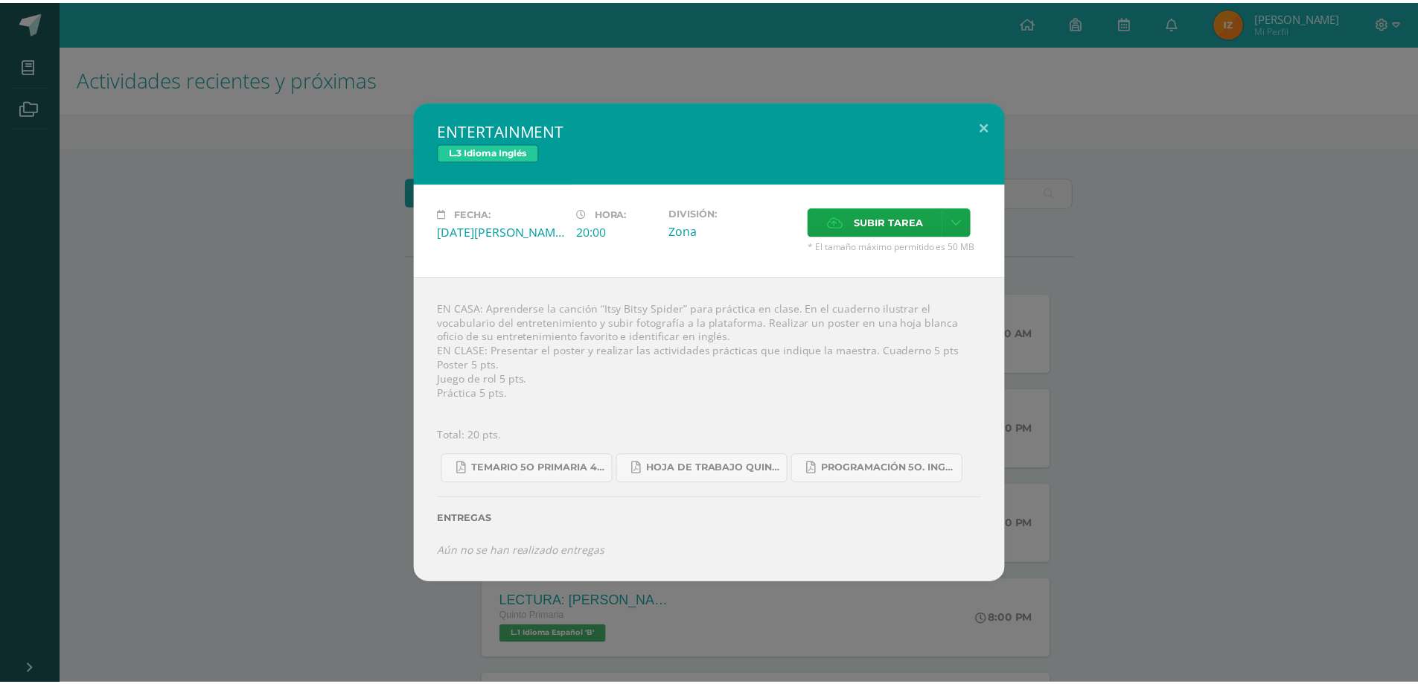
scroll to position [74, 0]
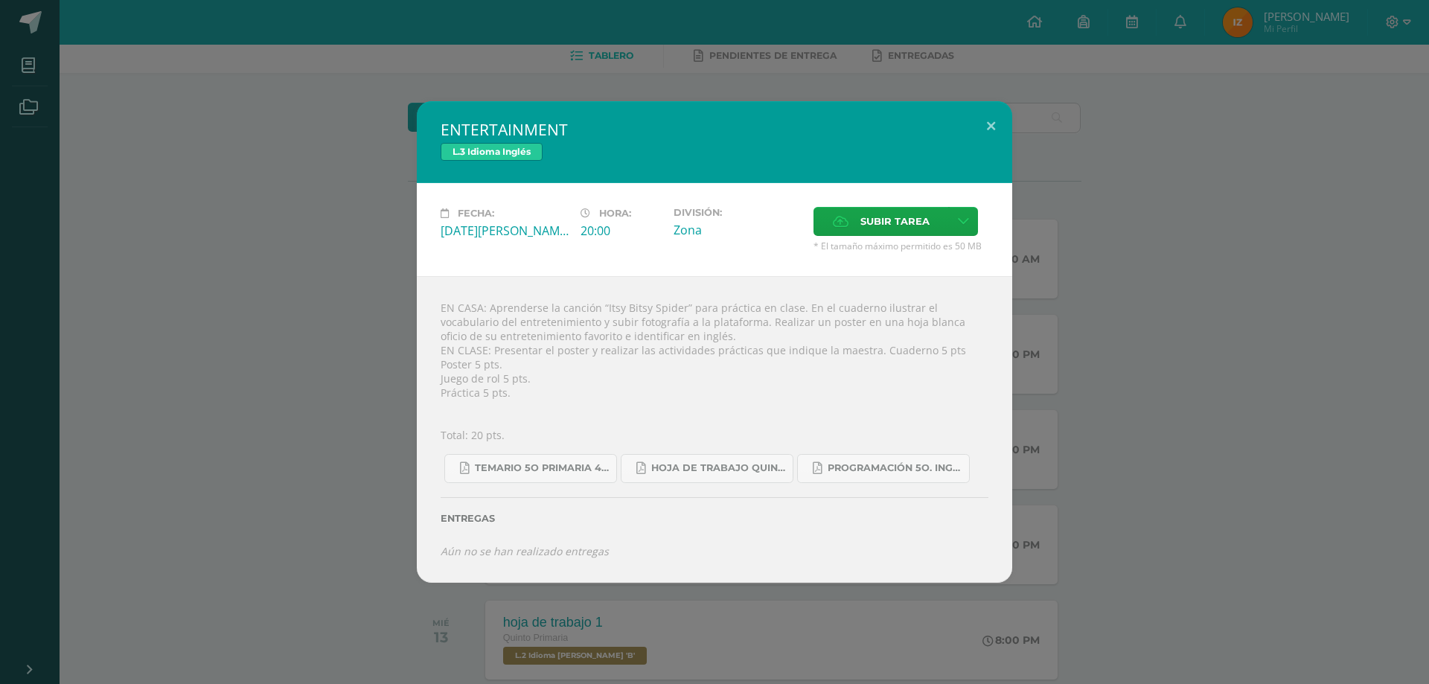
click at [1044, 223] on div "ENTERTAINMENT L.3 Idioma Inglés Fecha: [DATE][PERSON_NAME] Hora: 20:00 División…" at bounding box center [714, 342] width 1417 height 482
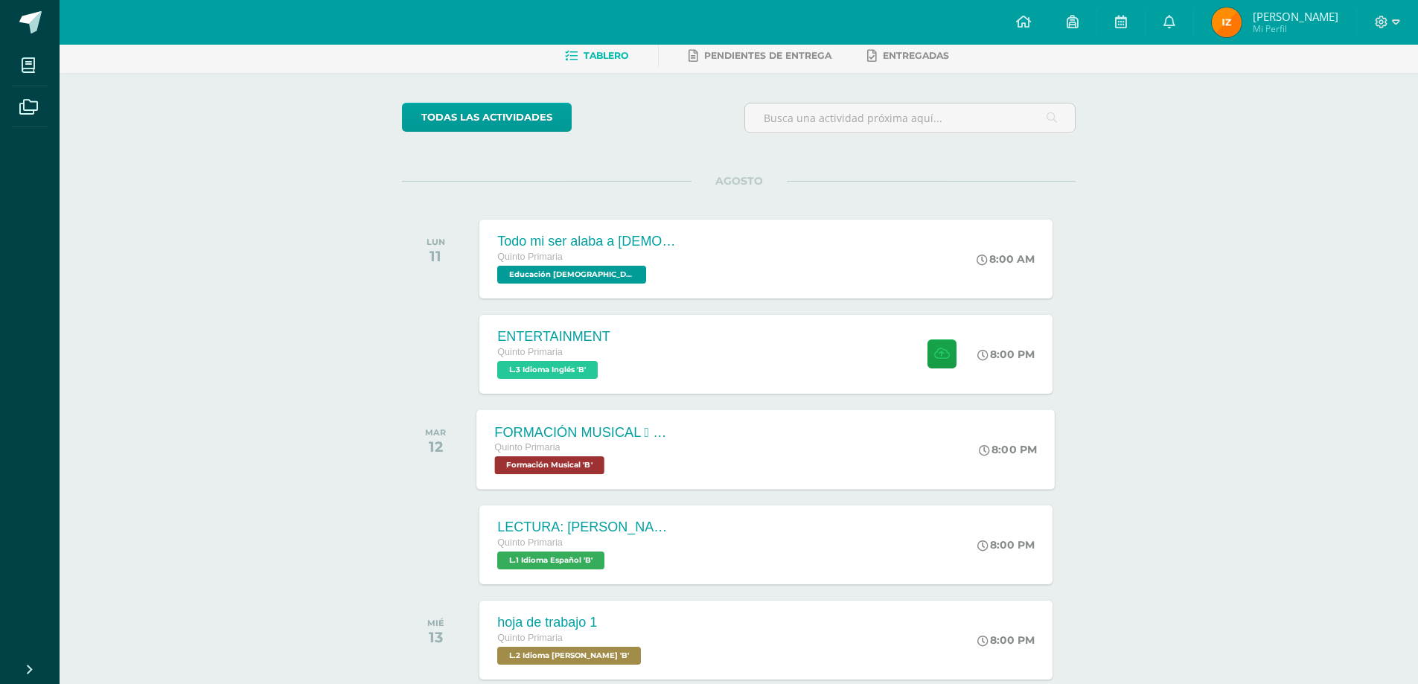
click at [709, 434] on div "FORMACIÓN MUSICAL  EJERCICIO RITMICO Quinto Primaria Formación Musical 'B' 8:0…" at bounding box center [766, 449] width 578 height 80
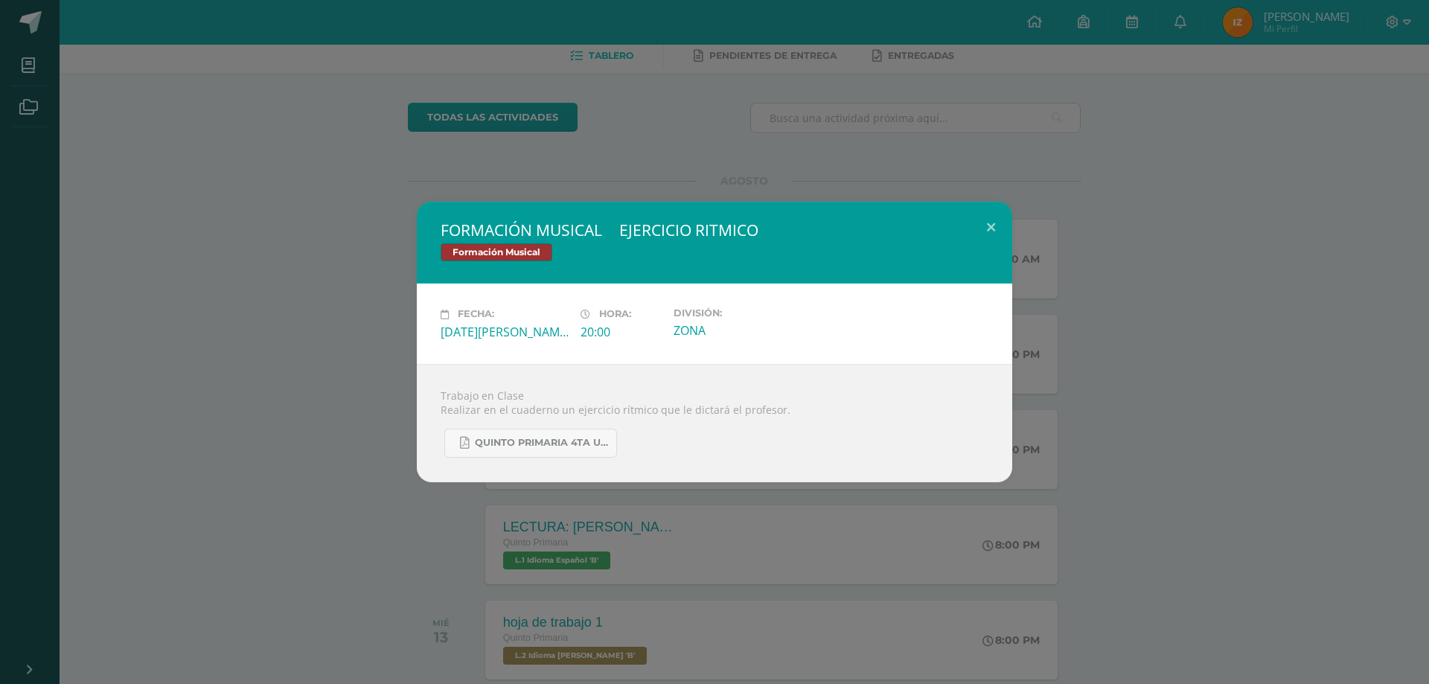
click at [1090, 252] on div "FORMACIÓN MUSICAL  EJERCICIO RITMICO Formación Musical Fecha: [DATE][PERSON_NA…" at bounding box center [714, 342] width 1417 height 280
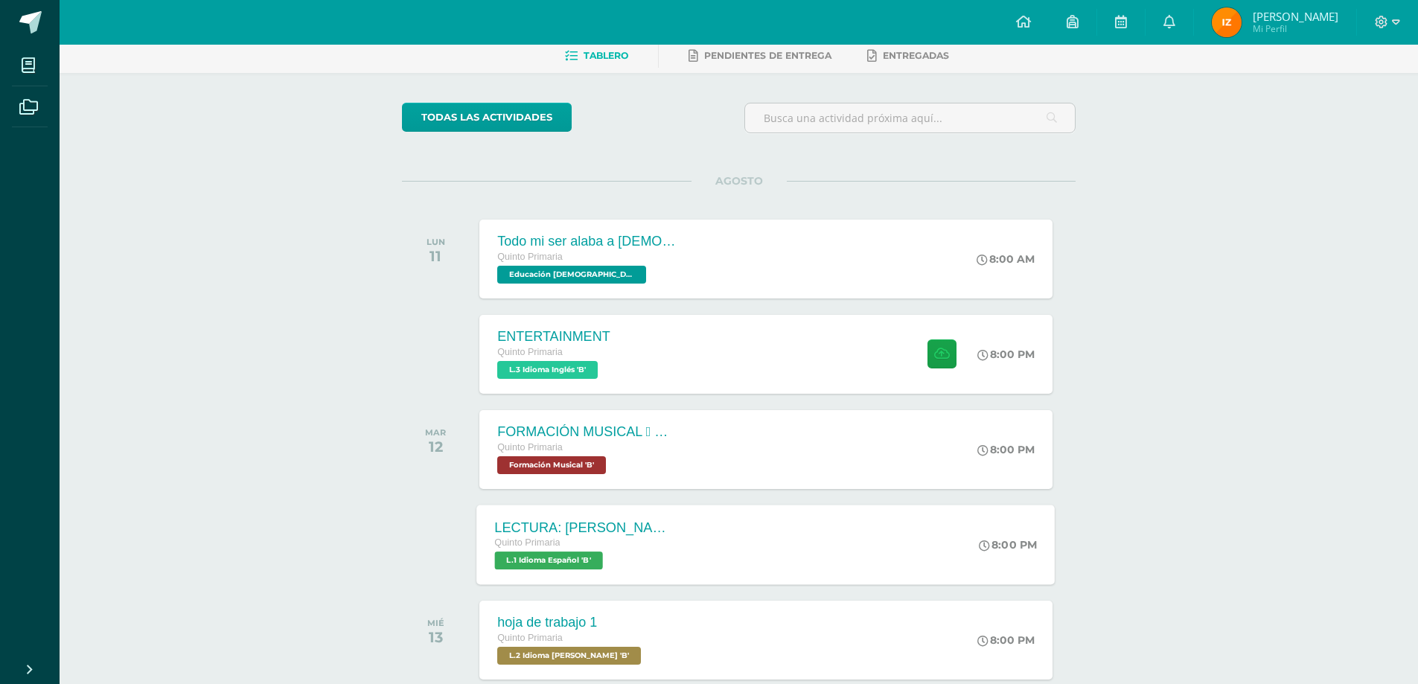
click at [801, 532] on div "LECTURA: [PERSON_NAME] EL DIBUJANTE Quinto Primaria L.1 Idioma Español 'B' 8:00…" at bounding box center [766, 545] width 578 height 80
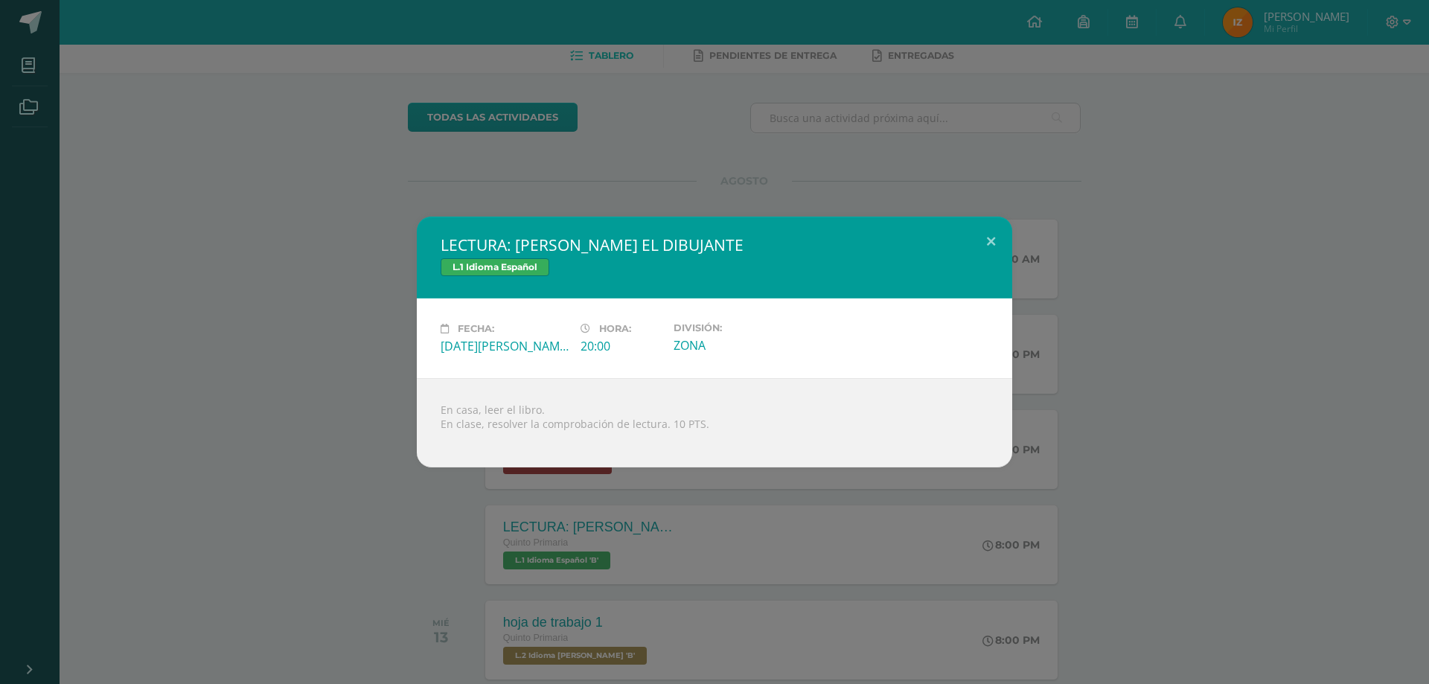
click at [87, 373] on div "LECTURA: [PERSON_NAME] EL DIBUJANTE L.1 Idioma Español Fecha: [DATE][PERSON_NAM…" at bounding box center [714, 342] width 1417 height 251
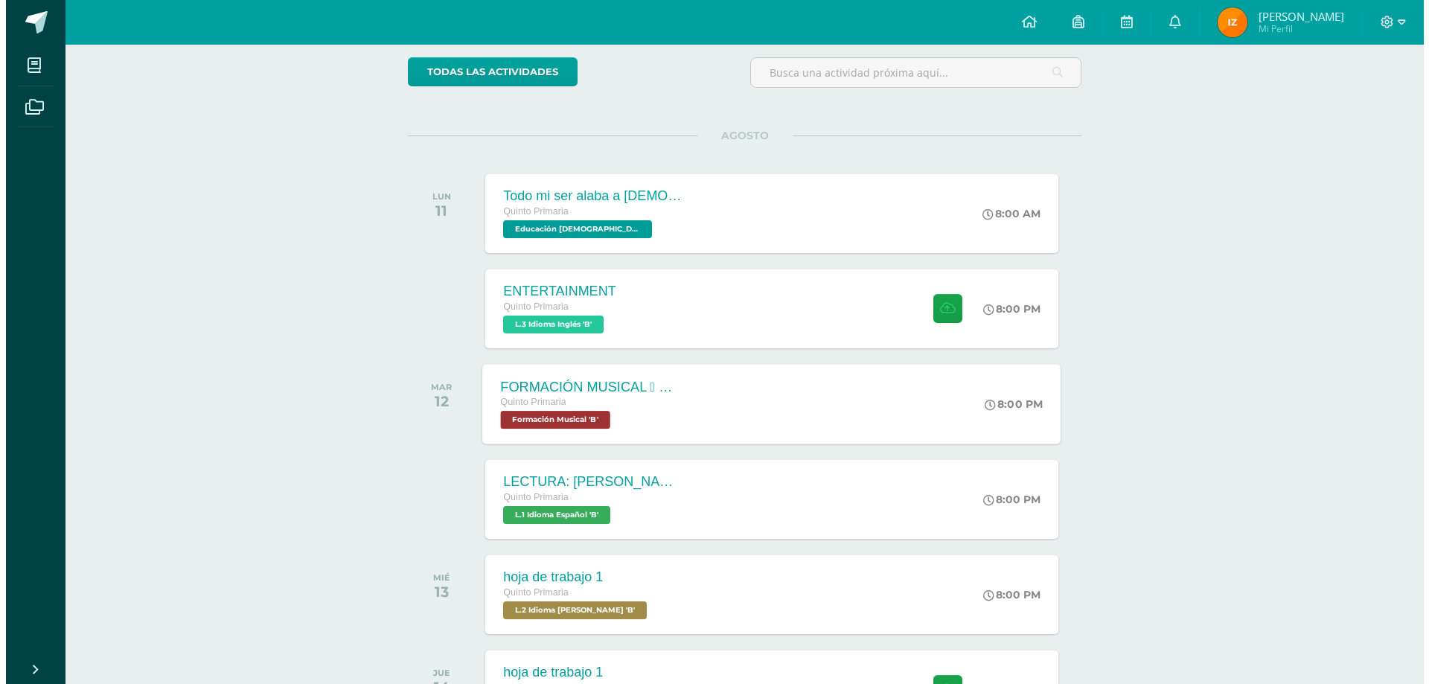
scroll to position [223, 0]
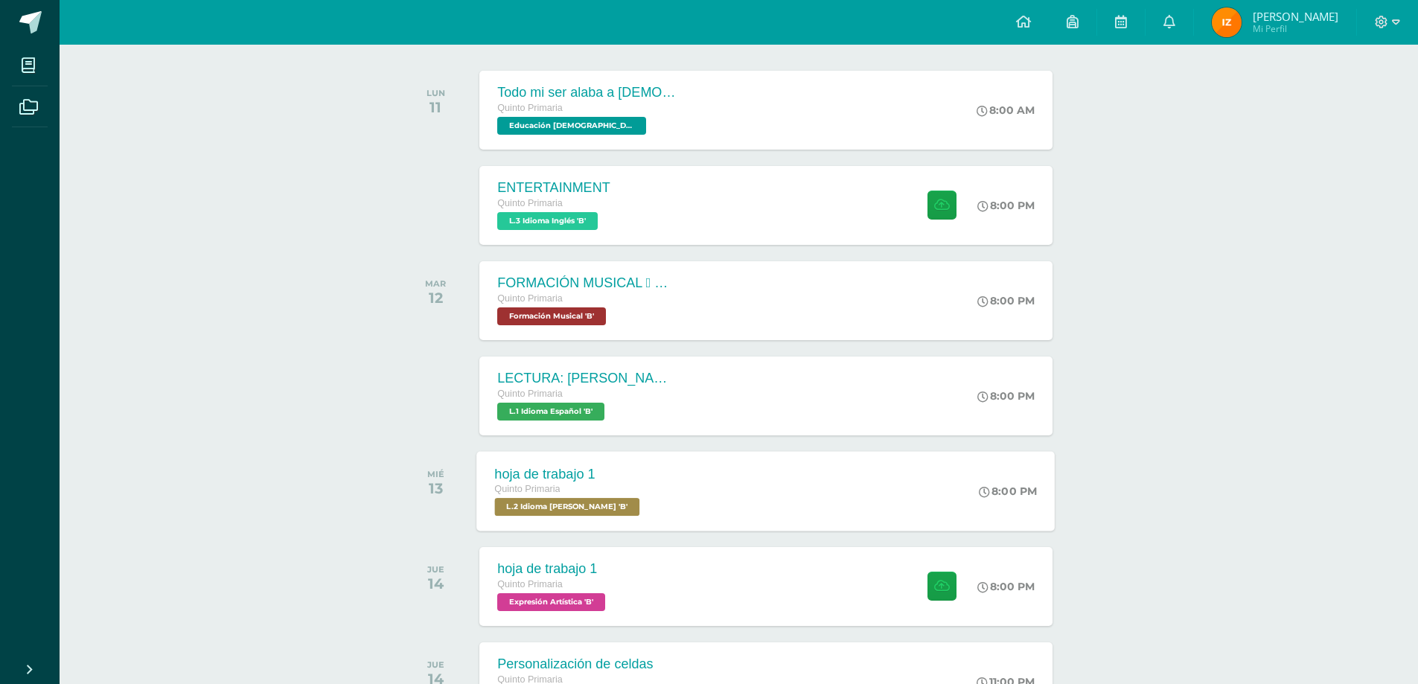
click at [627, 465] on div "hoja de trabajo 1 Quinto Primaria L.2 Idioma [PERSON_NAME] 'B'" at bounding box center [569, 491] width 185 height 80
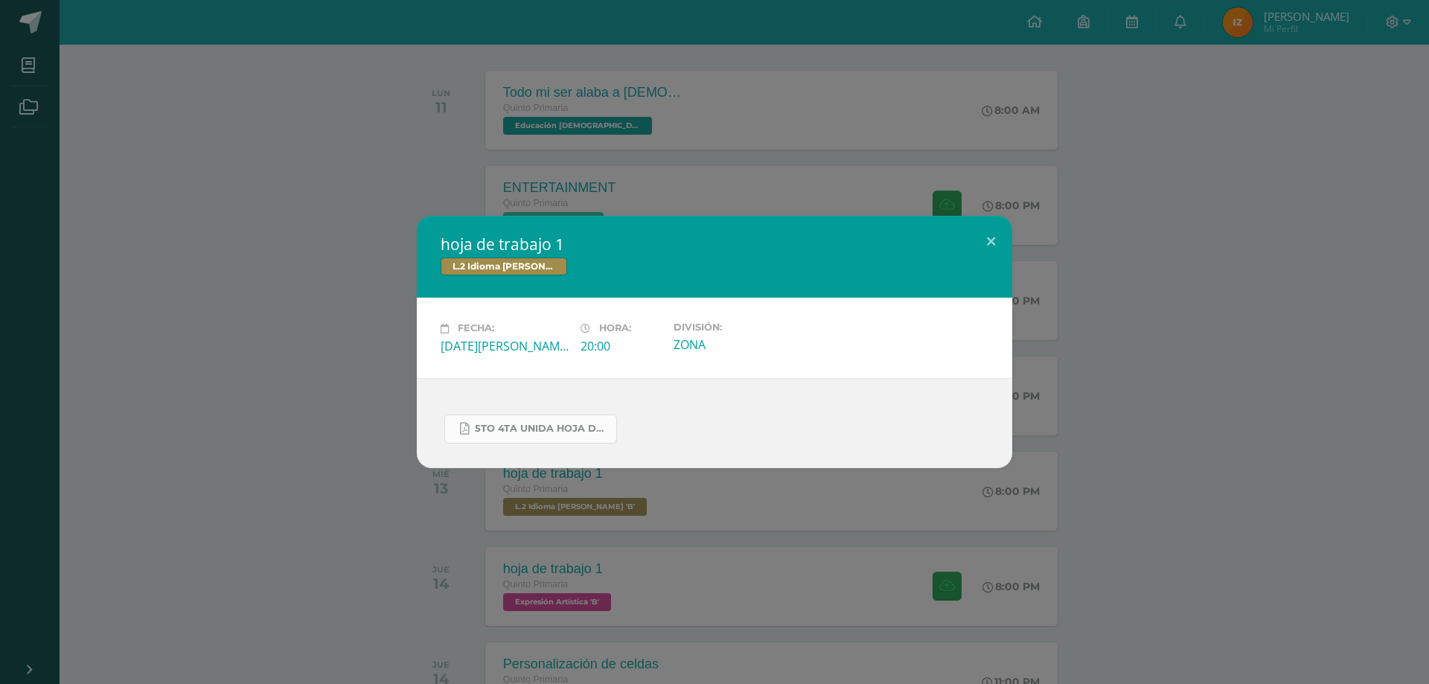
click at [550, 435] on link "5to 4ta unida hoja de trabajo kaqchikel.pdf" at bounding box center [530, 429] width 173 height 29
click at [1046, 164] on div "hoja de trabajo 1 L.2 Idioma [PERSON_NAME] Fecha: [DATE][PERSON_NAME] Hora: 20:…" at bounding box center [714, 342] width 1429 height 684
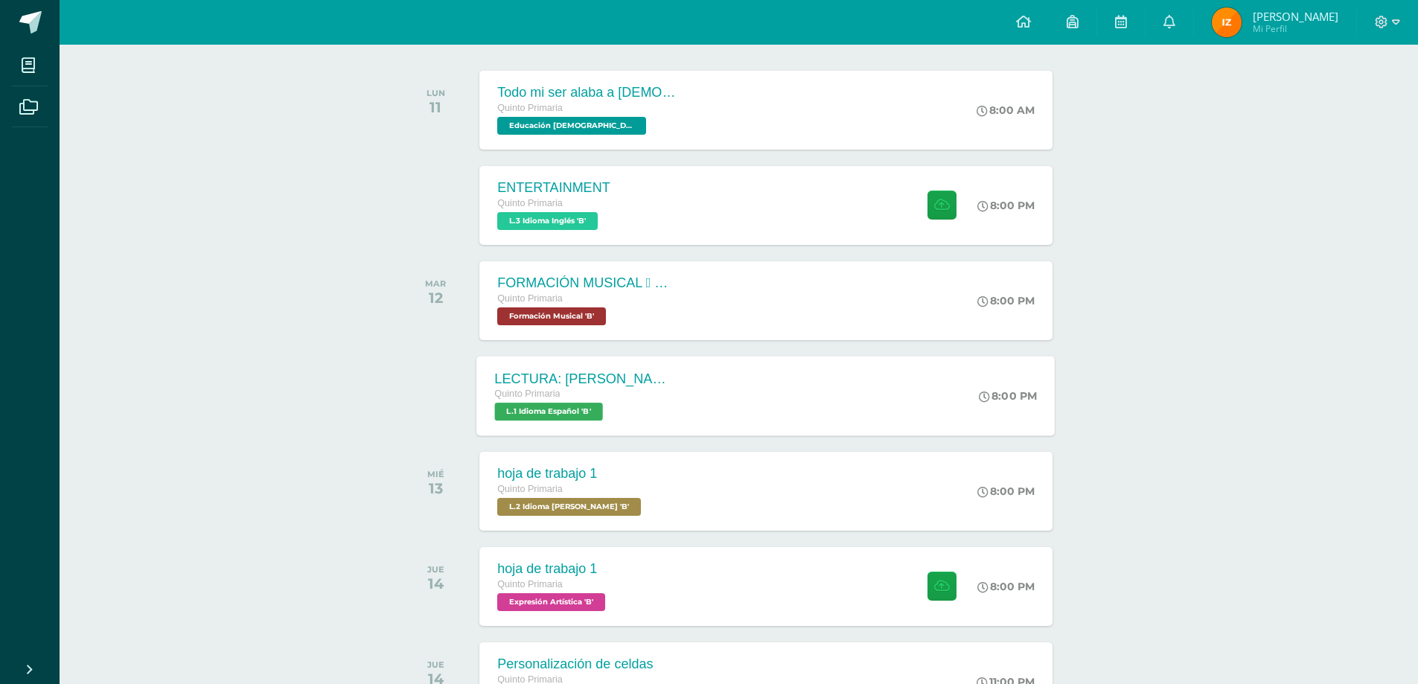
click at [595, 371] on div "LECTURA: [PERSON_NAME] EL DIBUJANTE" at bounding box center [585, 379] width 180 height 16
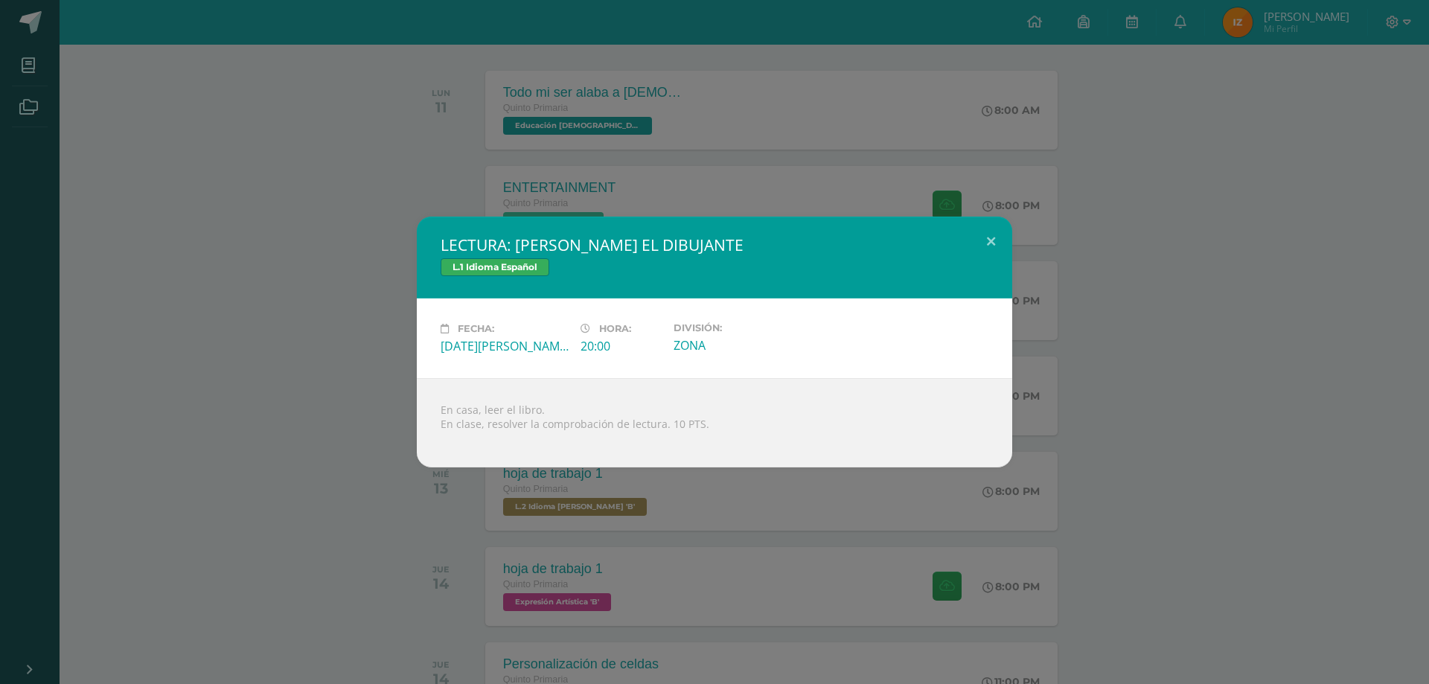
click at [1094, 223] on div "LECTURA: [PERSON_NAME] EL DIBUJANTE L.1 Idioma Español Fecha: [DATE][PERSON_NAM…" at bounding box center [714, 342] width 1417 height 251
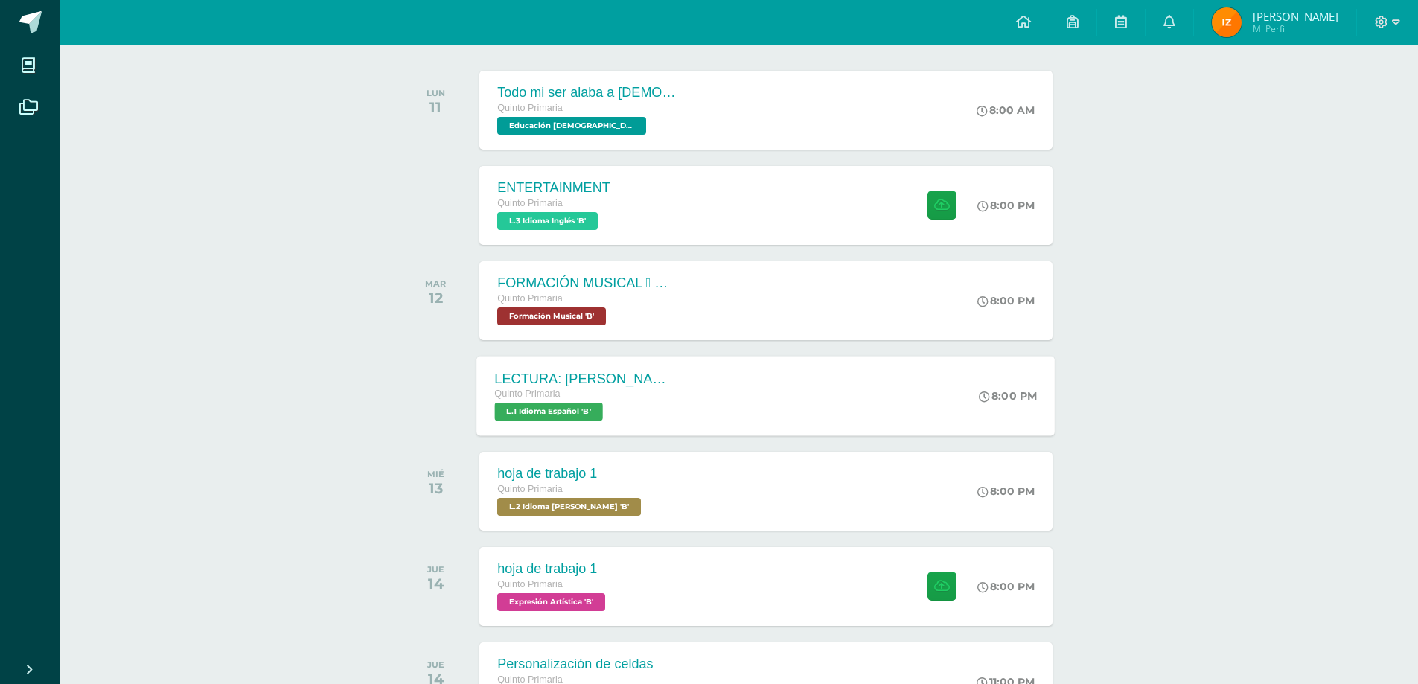
click at [684, 393] on div "LECTURA: [PERSON_NAME] EL DIBUJANTE Quinto Primaria L.1 Idioma Español 'B'" at bounding box center [585, 396] width 217 height 80
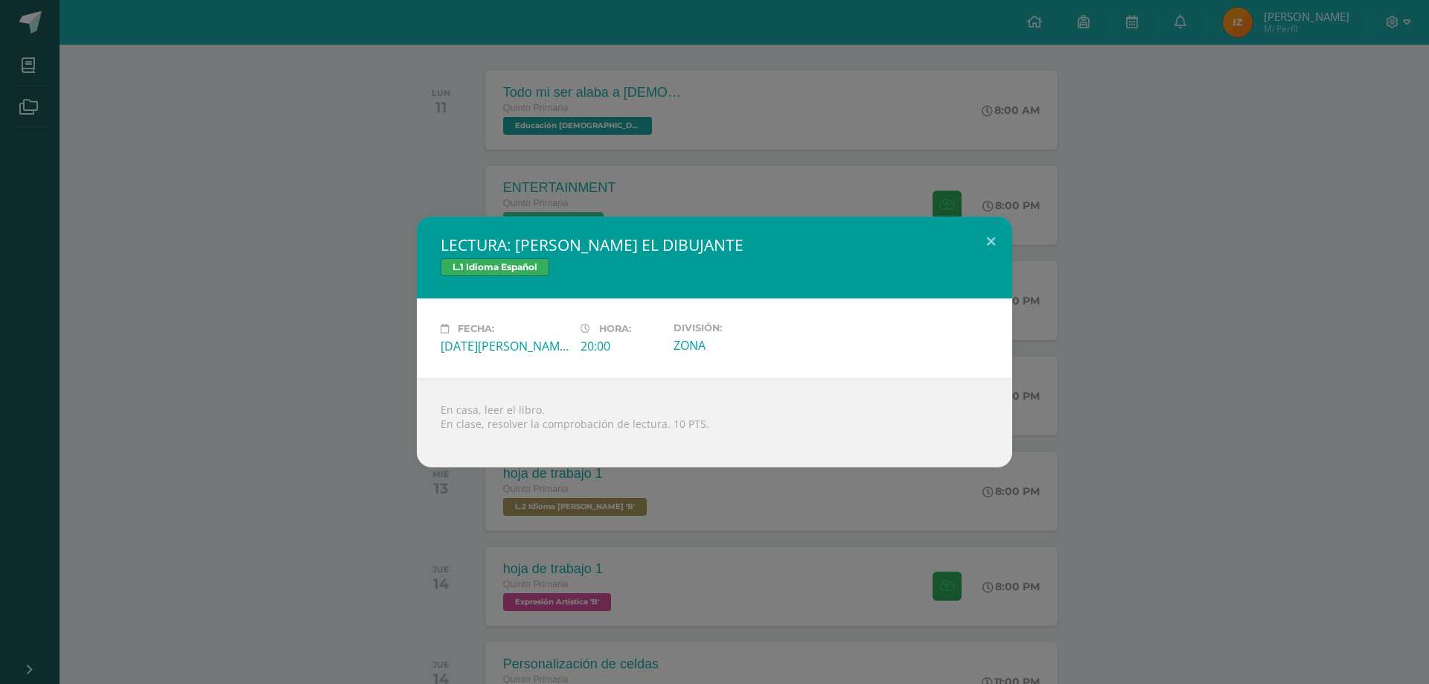
click at [1186, 203] on div "LECTURA: [PERSON_NAME] EL DIBUJANTE L.1 Idioma Español Fecha: [DATE][PERSON_NAM…" at bounding box center [714, 342] width 1429 height 684
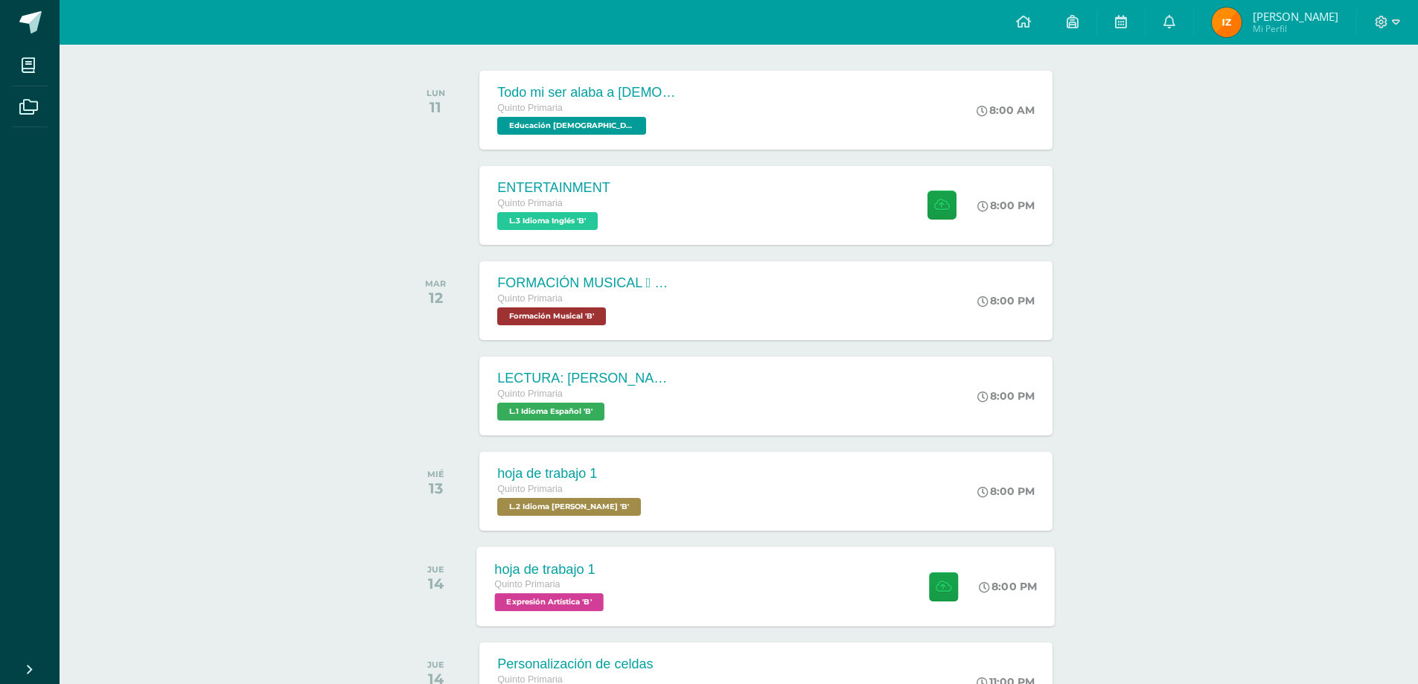
click at [619, 598] on div "hoja de trabajo 1 Quinto Primaria Expresión Artística 'B'" at bounding box center [551, 586] width 149 height 80
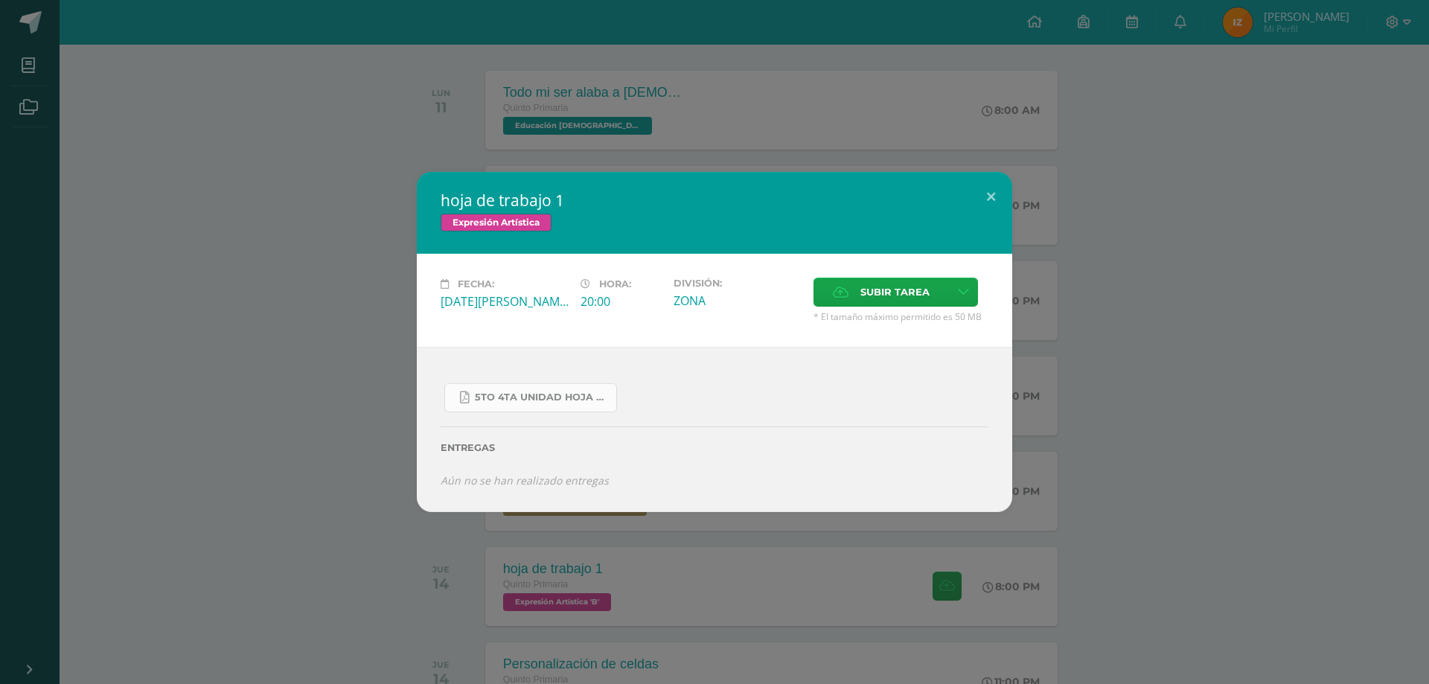
click at [533, 386] on link "5to 4ta unidad hoja de trabajo expresion.pdf" at bounding box center [530, 397] width 173 height 29
drag, startPoint x: 1035, startPoint y: 211, endPoint x: 1042, endPoint y: 199, distance: 14.7
click at [1035, 211] on div "hoja de trabajo 1 Expresión Artística Fecha: [DATE][PERSON_NAME] Hora: 20:00 Di…" at bounding box center [714, 342] width 1417 height 340
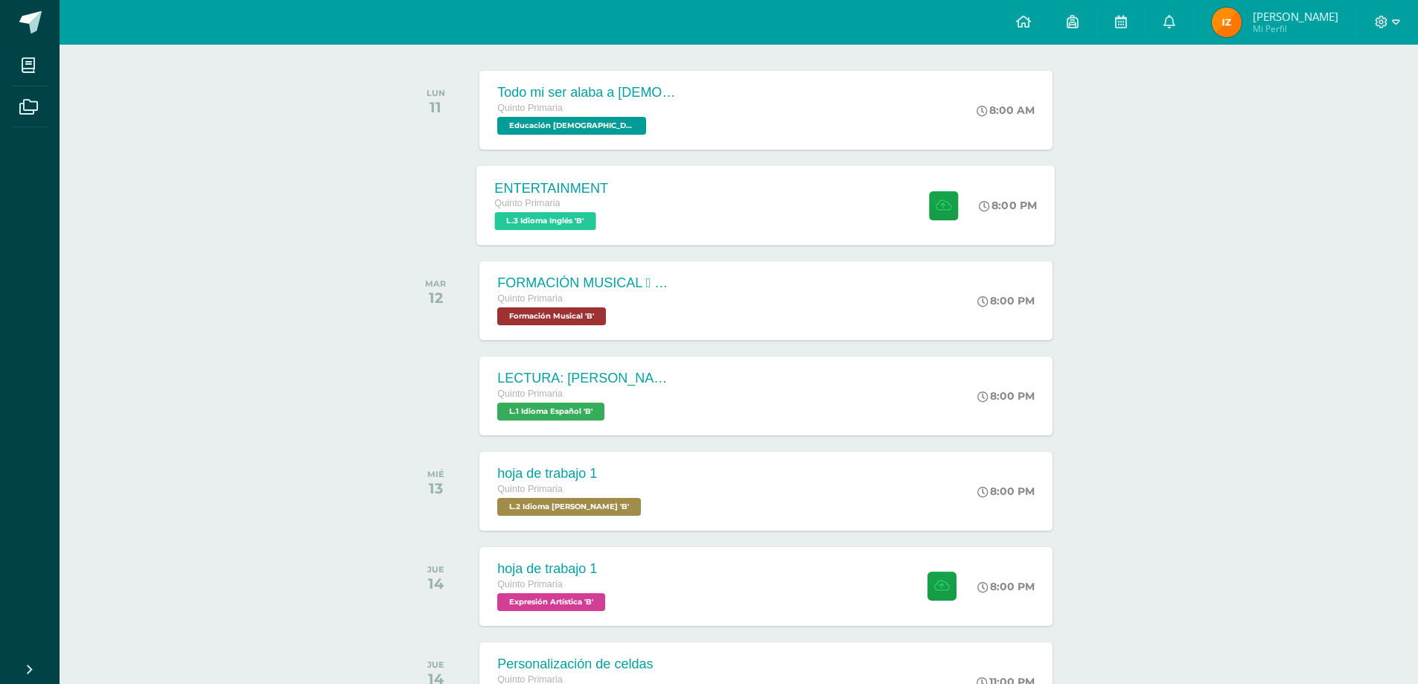
click at [872, 224] on div "ENTERTAINMENT Quinto Primaria L.3 Idioma Inglés 'B' 8:00 PM ENTERTAINMENT L.3 I…" at bounding box center [766, 205] width 578 height 80
